Goal: Navigation & Orientation: Find specific page/section

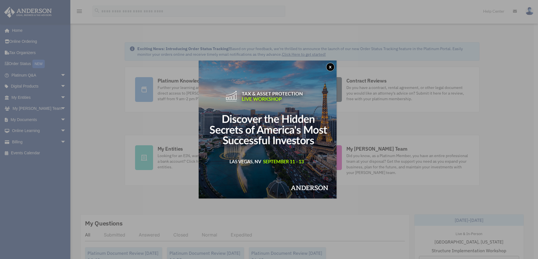
click at [328, 68] on button "x" at bounding box center [330, 67] width 8 height 8
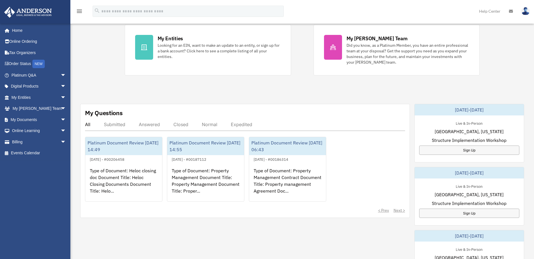
scroll to position [111, 0]
click at [115, 121] on div "My Questions All Submitted Answered Closed Normal Expedited Platinum Document R…" at bounding box center [245, 161] width 330 height 114
click at [116, 124] on div "Submitted" at bounding box center [114, 124] width 21 height 6
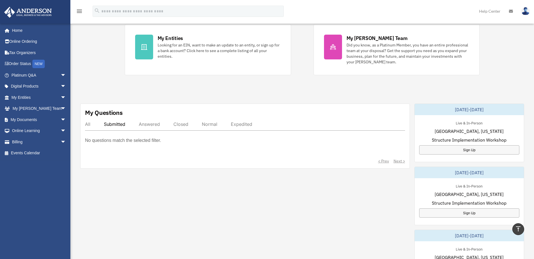
click at [147, 124] on div "Answered" at bounding box center [149, 124] width 21 height 6
click at [183, 125] on div "Closed" at bounding box center [180, 124] width 15 height 6
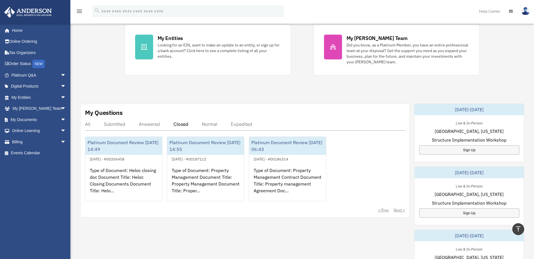
click at [220, 127] on div "All Submitted Answered Closed Normal Expedited" at bounding box center [245, 125] width 320 height 9
click at [252, 123] on div "Expedited" at bounding box center [241, 124] width 21 height 6
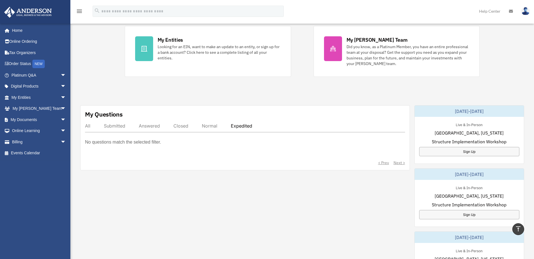
scroll to position [0, 0]
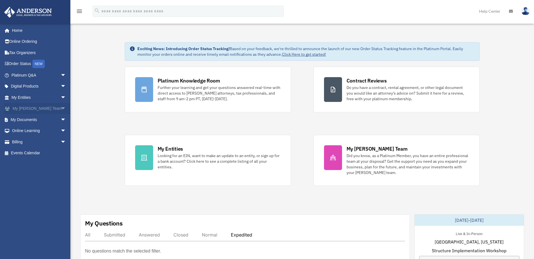
click at [24, 109] on link "My [PERSON_NAME] Team arrow_drop_down" at bounding box center [39, 108] width 71 height 11
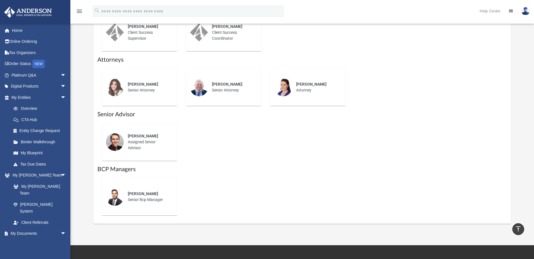
scroll to position [296, 0]
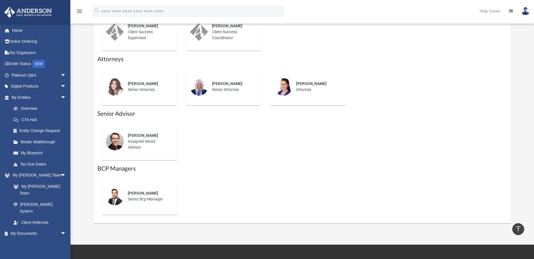
click at [126, 132] on div "[PERSON_NAME] Assigned Senior Advisor" at bounding box center [148, 142] width 49 height 26
click at [139, 133] on div "Josh Terry" at bounding box center [148, 136] width 41 height 6
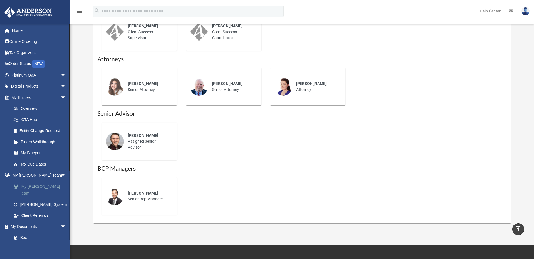
click at [37, 186] on link "My [PERSON_NAME] Team" at bounding box center [41, 190] width 67 height 18
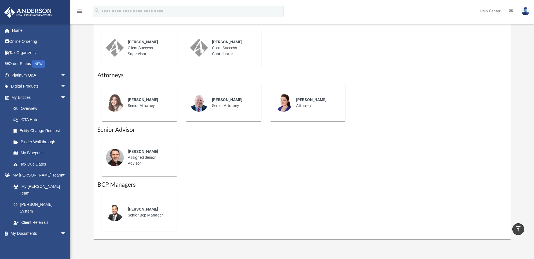
click at [125, 191] on div "Lucas Turman Senior Bcp Manager" at bounding box center [139, 212] width 84 height 46
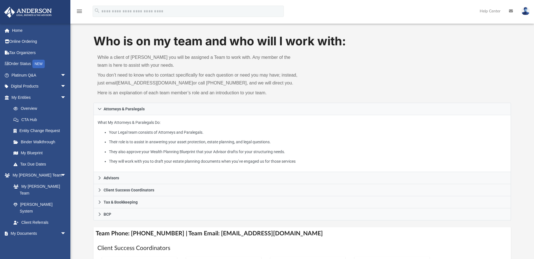
scroll to position [0, 0]
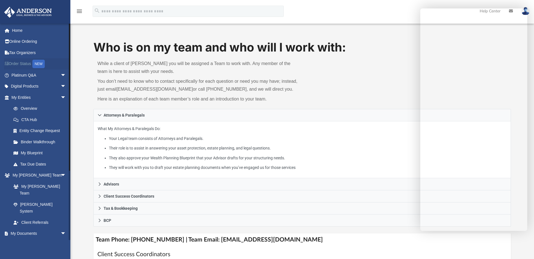
click at [19, 63] on link "Order Status NEW" at bounding box center [39, 64] width 71 height 12
